Goal: Information Seeking & Learning: Learn about a topic

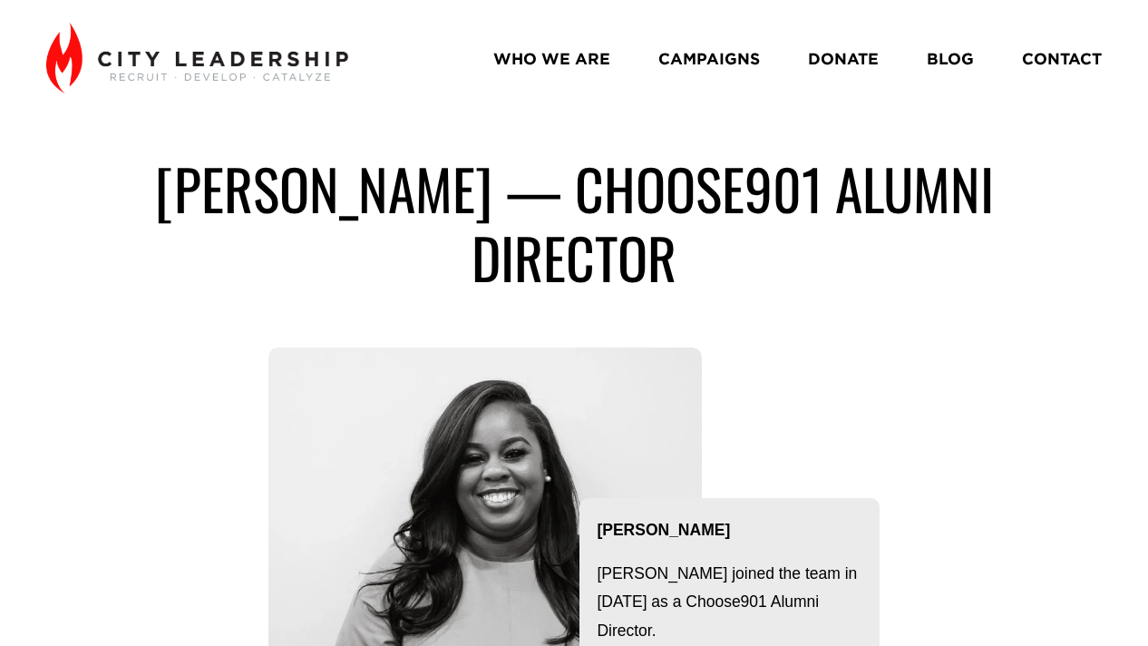
click at [545, 46] on link "WHO WE ARE" at bounding box center [551, 59] width 117 height 32
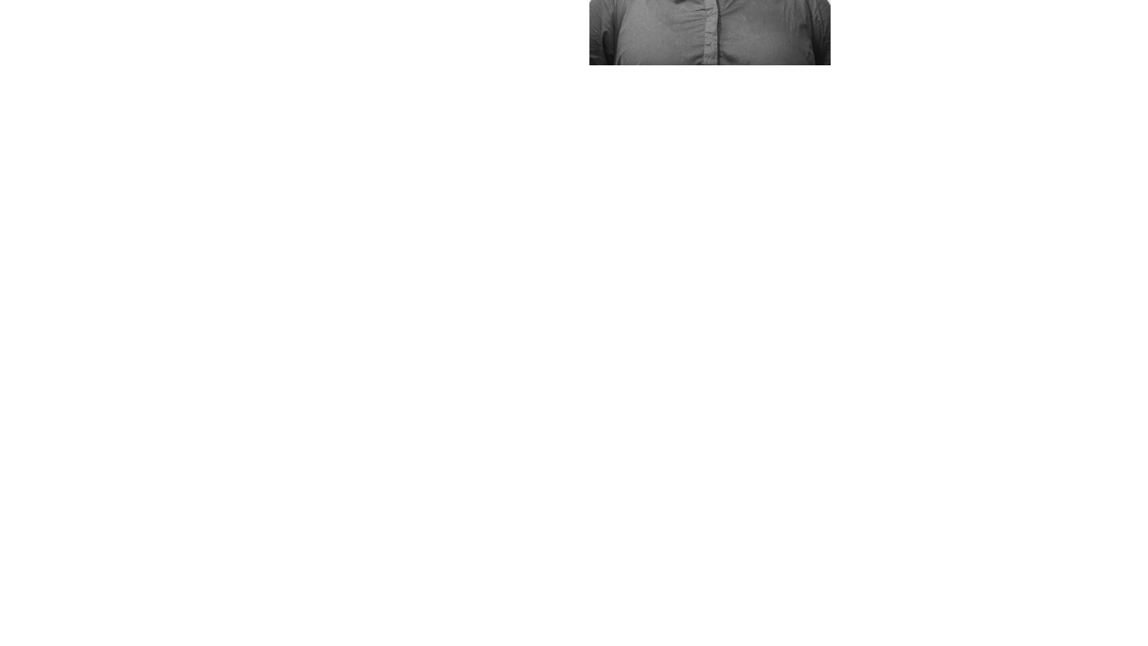
scroll to position [1558, 0]
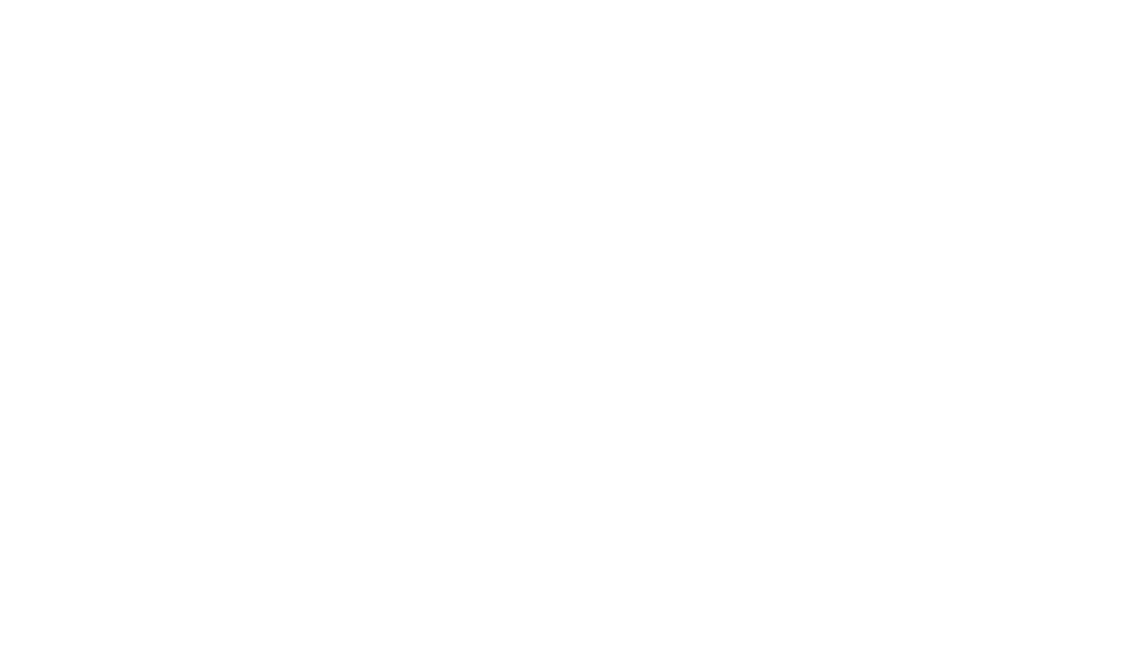
scroll to position [1186, 0]
